Goal: Task Accomplishment & Management: Use online tool/utility

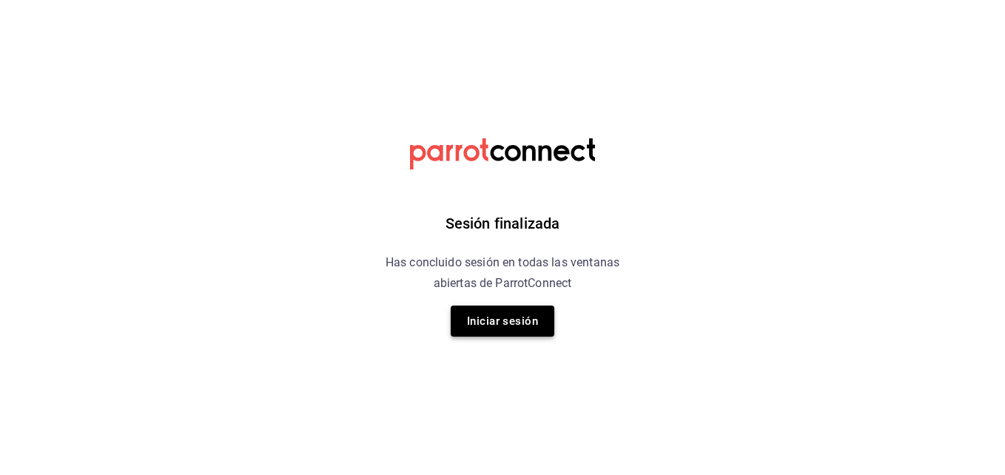
click at [483, 322] on button "Iniciar sesión" at bounding box center [503, 321] width 104 height 31
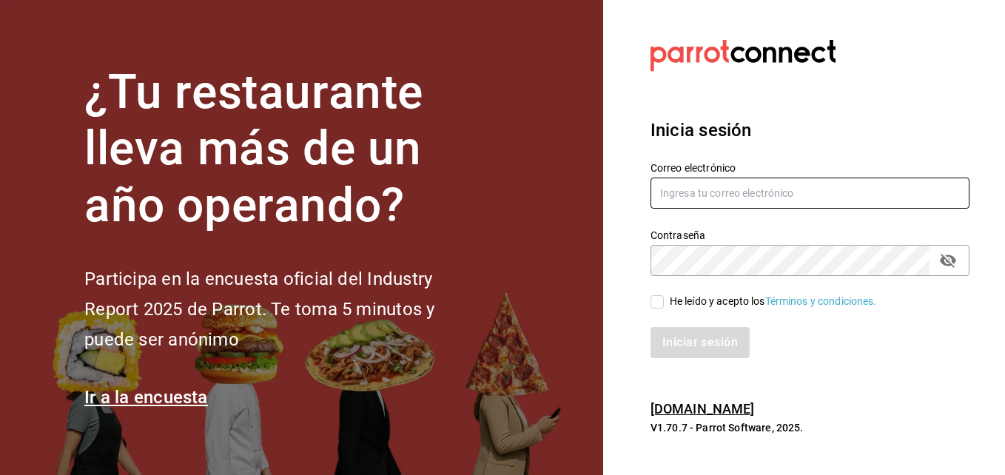
type input "hotaru.puebla@grupocosteno.com"
click at [655, 306] on input "He leído y acepto los Términos y condiciones." at bounding box center [657, 301] width 13 height 13
checkbox input "true"
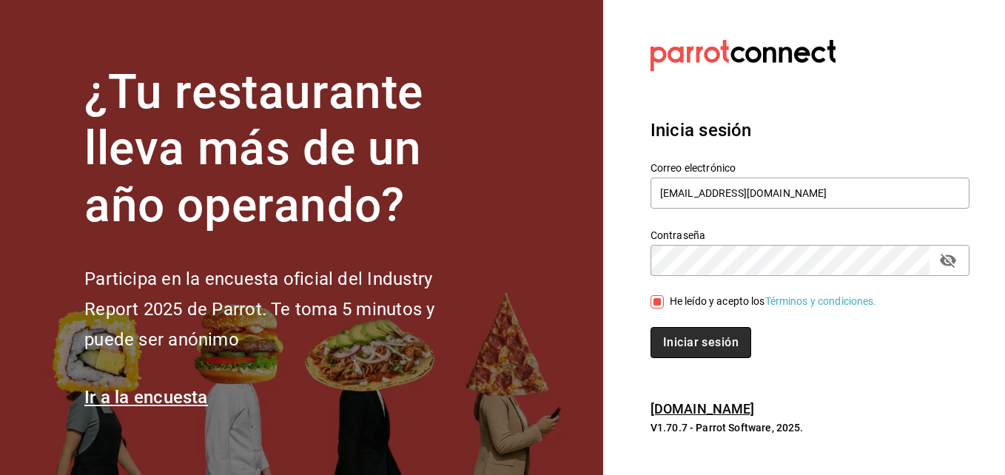
click at [677, 327] on button "Iniciar sesión" at bounding box center [701, 342] width 101 height 31
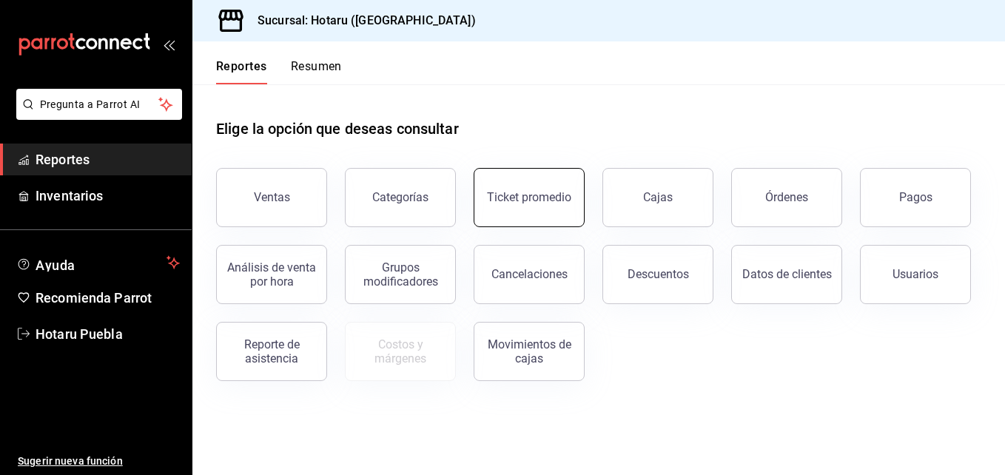
click at [574, 201] on button "Ticket promedio" at bounding box center [529, 197] width 111 height 59
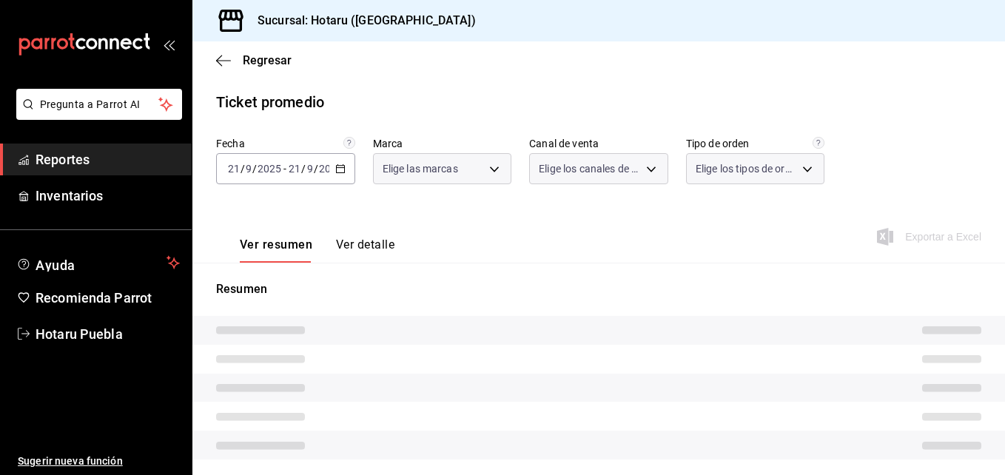
type input "28f2b94b-43d9-4456-ab58-be91b69769b2,f751b40b-1592-4fe9-b0c9-b3cde2f2f566"
type input "PARROT,UBER_EATS,RAPPI,DIDI_FOOD,ONLINE"
type input "fab97e86-f173-400a-9fb3-ec3d756d97d2,cce75506-828c-4b0a-8d3b-bb17af45970c,EXTER…"
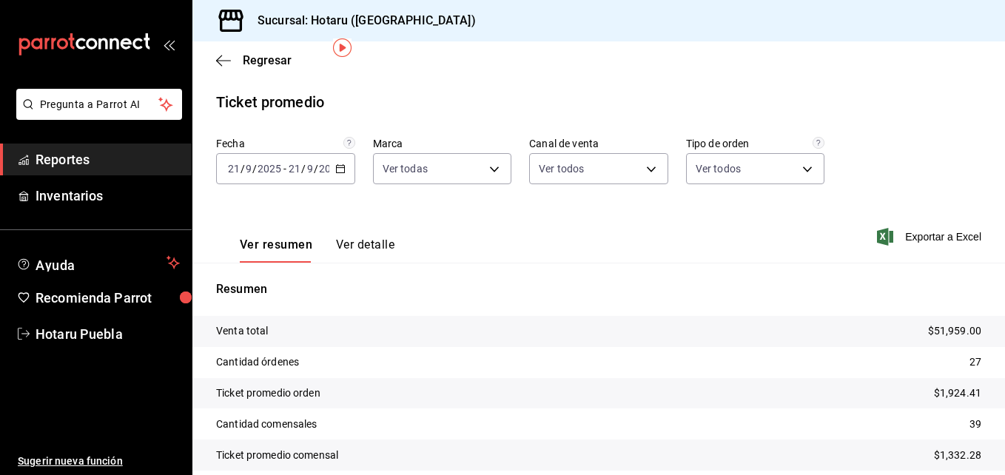
scroll to position [61, 0]
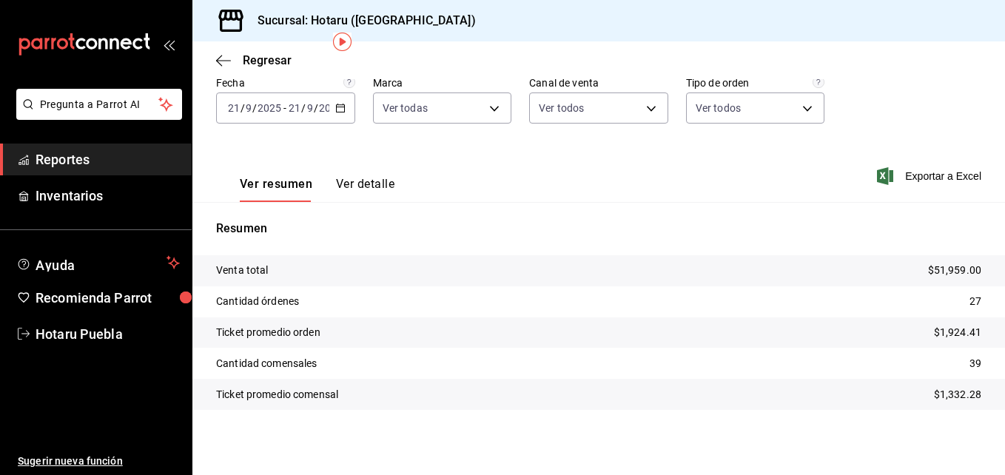
click at [229, 52] on div "Regresar" at bounding box center [598, 60] width 813 height 38
click at [237, 58] on span "Regresar" at bounding box center [254, 60] width 76 height 14
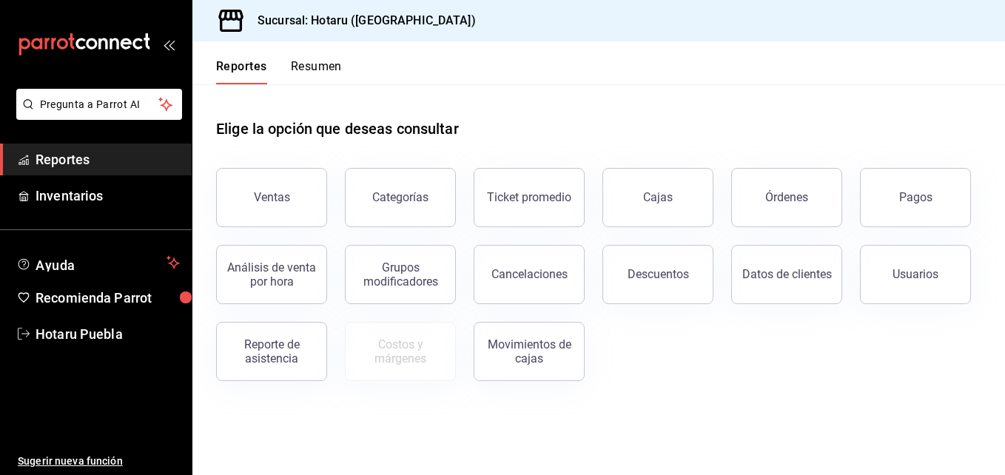
click at [287, 207] on button "Ventas" at bounding box center [271, 197] width 111 height 59
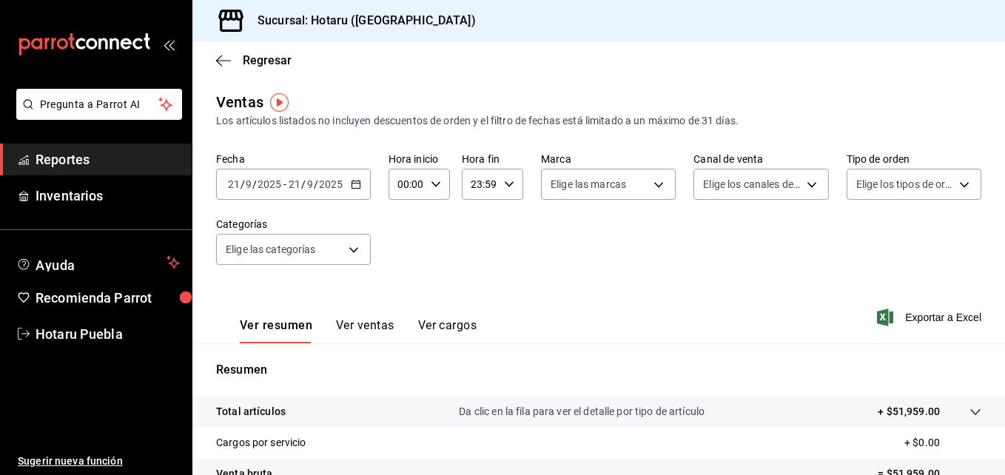
click at [958, 406] on div at bounding box center [960, 412] width 41 height 16
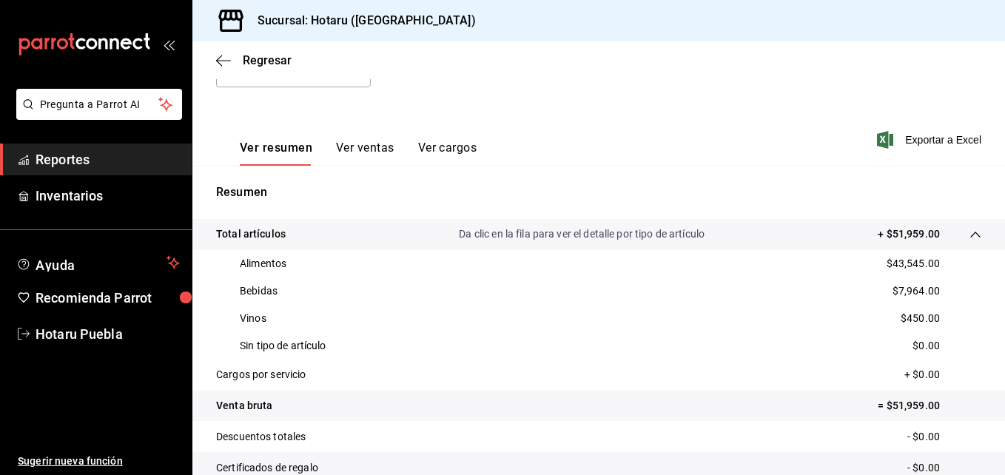
scroll to position [222, 0]
